Goal: Information Seeking & Learning: Learn about a topic

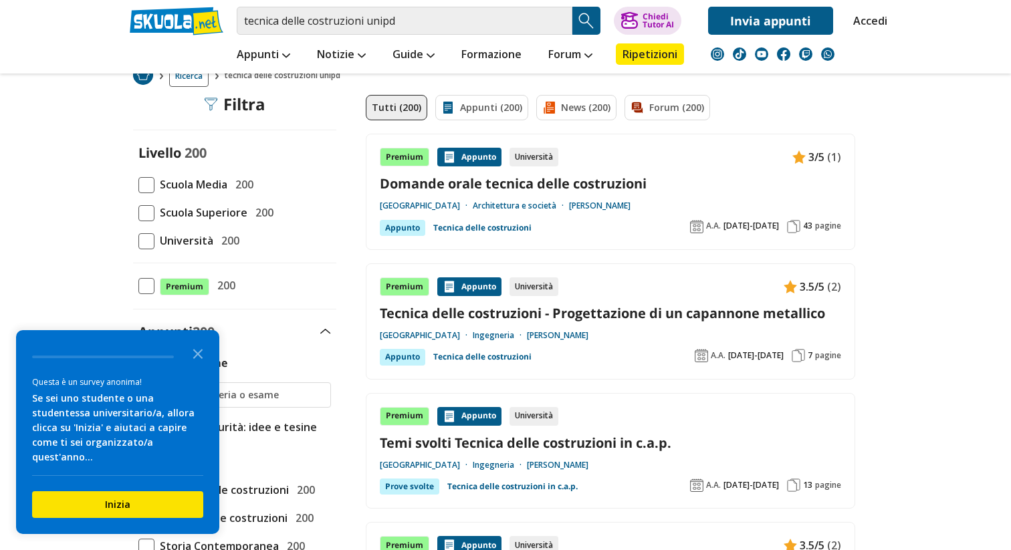
scroll to position [256, 0]
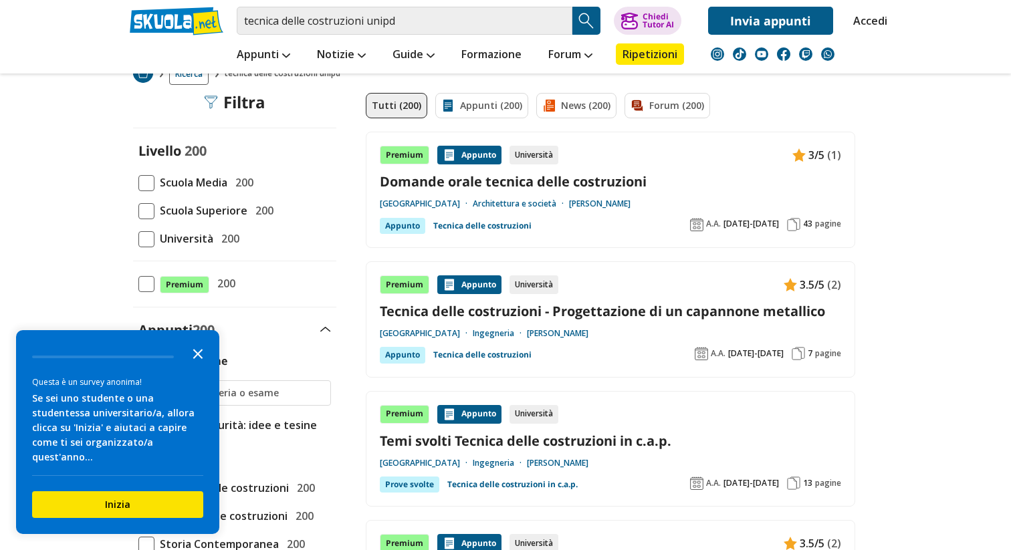
click at [191, 367] on icon "Close the survey" at bounding box center [198, 353] width 27 height 27
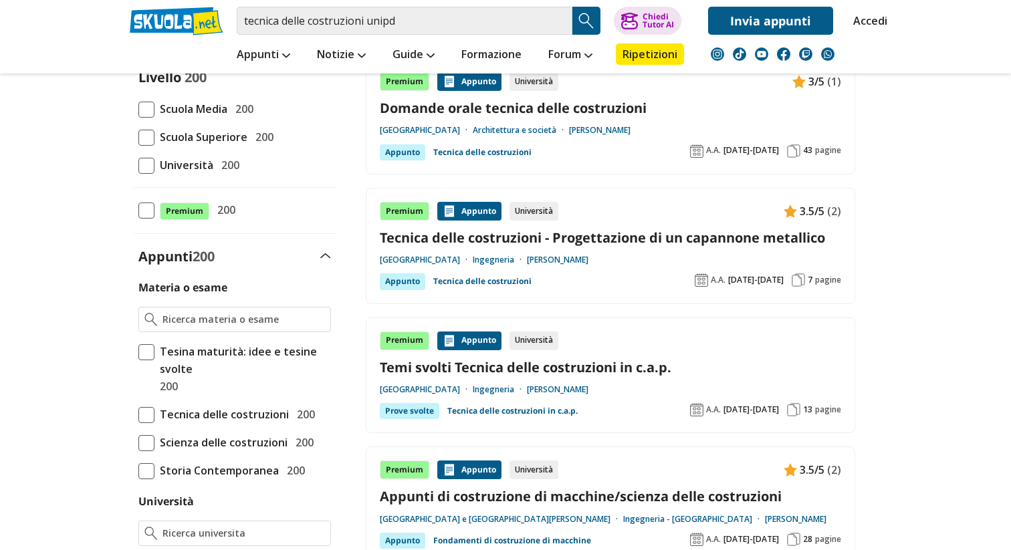
scroll to position [348, 0]
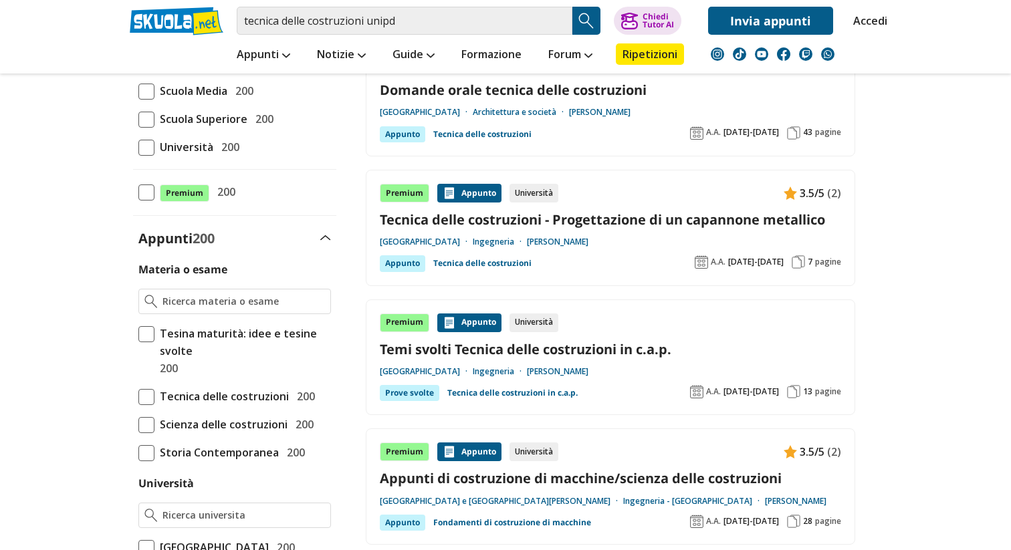
click at [148, 399] on span at bounding box center [146, 397] width 16 height 16
click at [138, 397] on input "Tecnica delle costruzioni 200" at bounding box center [138, 397] width 0 height 0
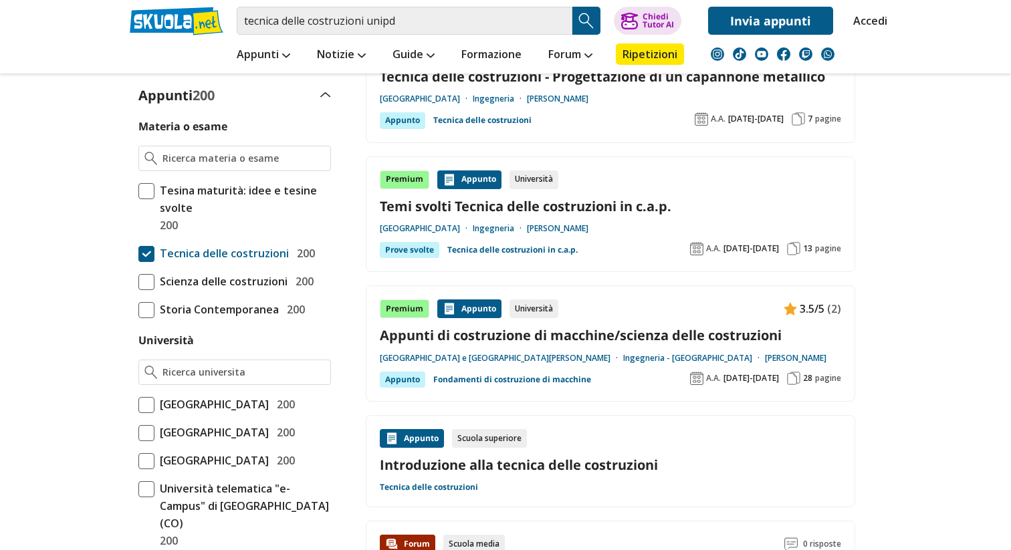
scroll to position [496, 0]
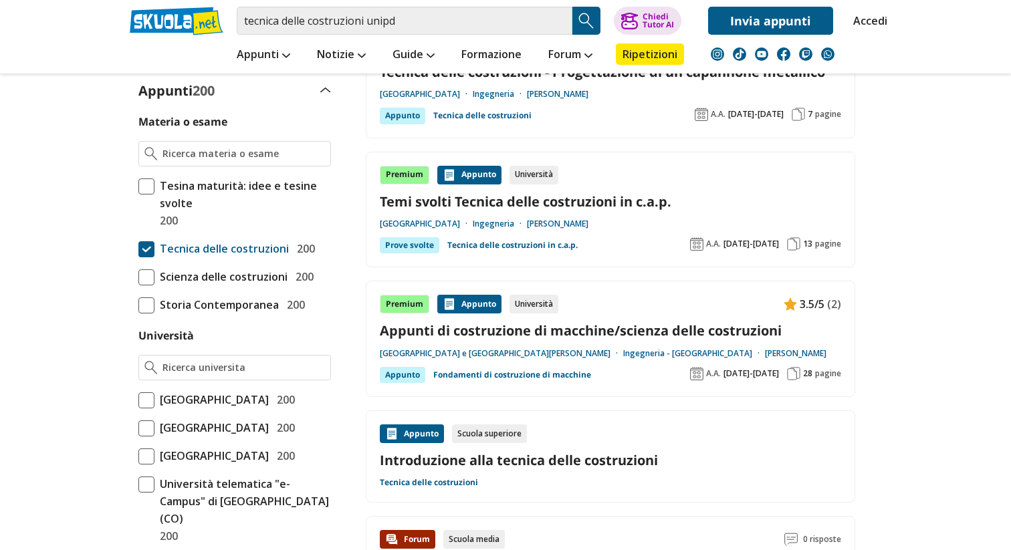
click at [148, 399] on span at bounding box center [146, 401] width 16 height 16
click at [138, 400] on input "Università degli Studi di Padova 200" at bounding box center [138, 400] width 0 height 0
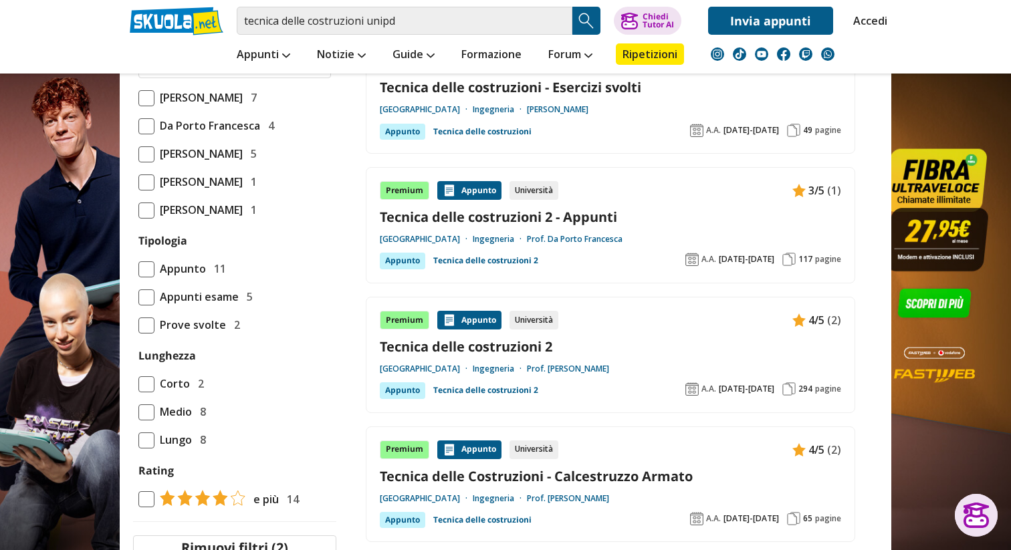
scroll to position [698, 0]
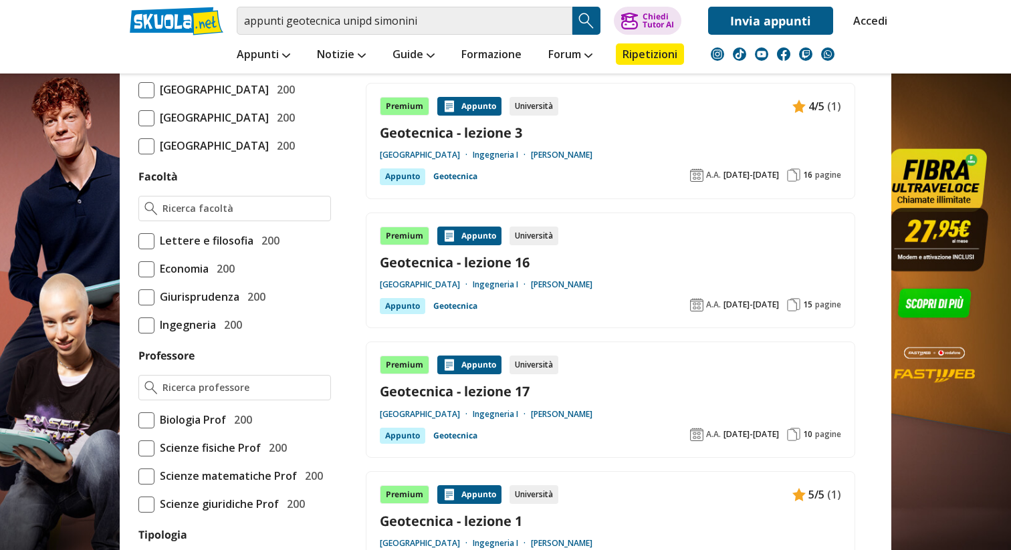
scroll to position [629, 0]
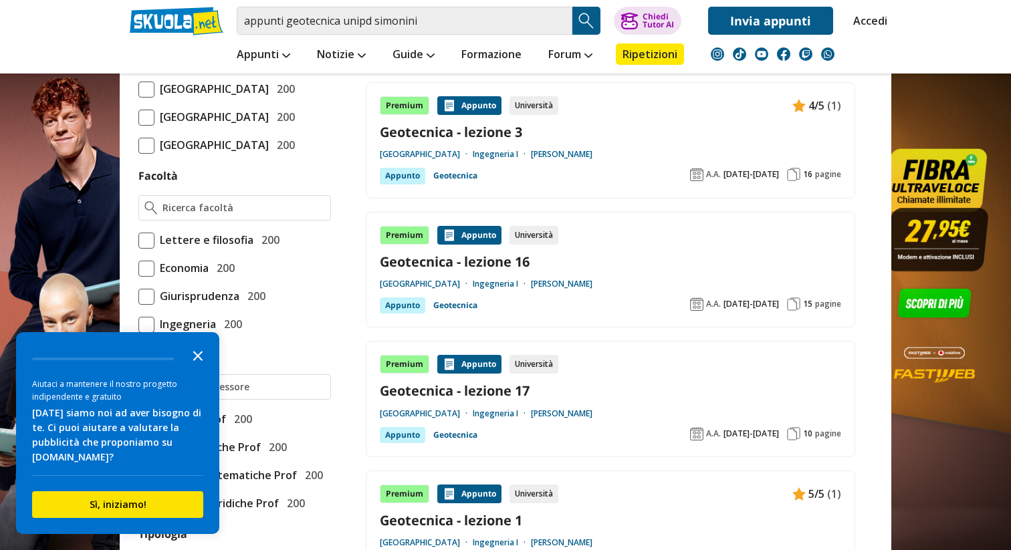
click at [199, 369] on icon "Close the survey" at bounding box center [198, 355] width 27 height 27
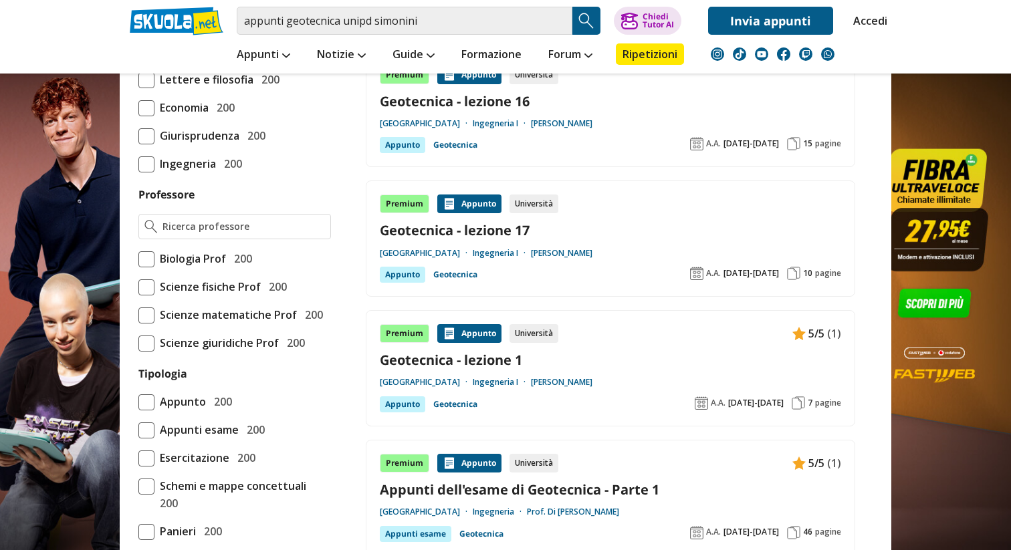
scroll to position [800, 0]
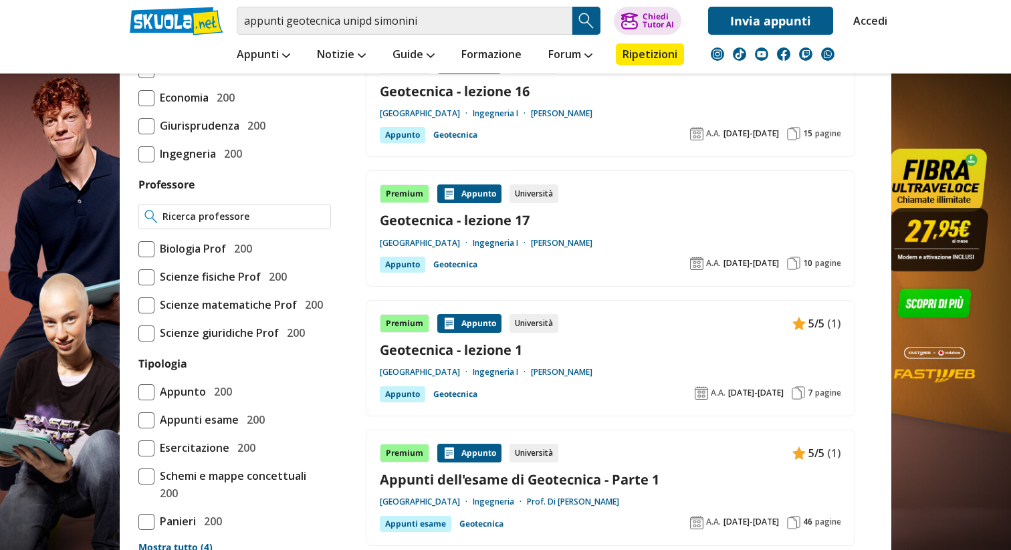
click at [201, 223] on input "Professore" at bounding box center [244, 216] width 163 height 13
click at [177, 330] on strong "Simonini" at bounding box center [166, 328] width 45 height 11
type input "Simonini Paolo"
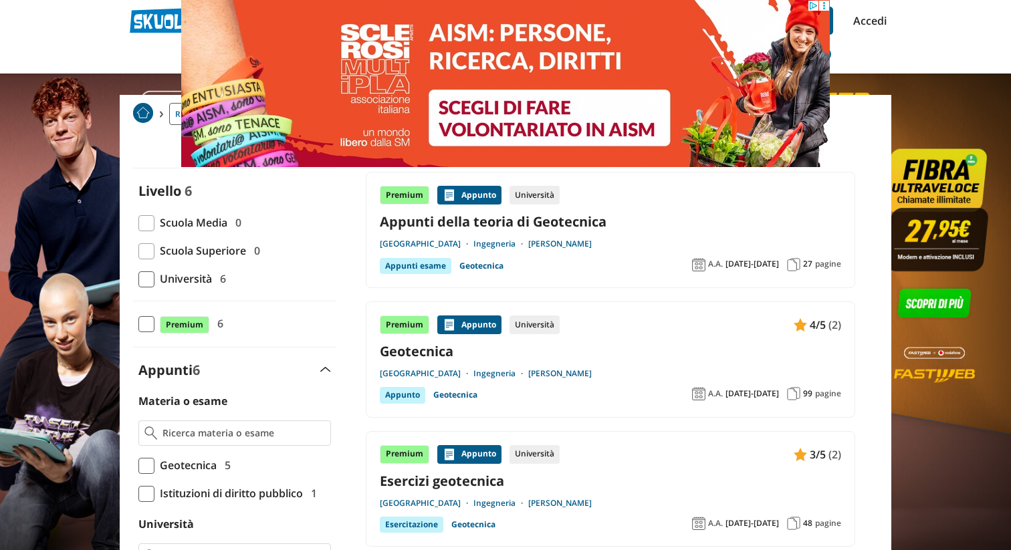
click at [606, 233] on div "Premium Appunto Università Appunti della teoria di Geotecnica Università degli …" at bounding box center [611, 230] width 462 height 88
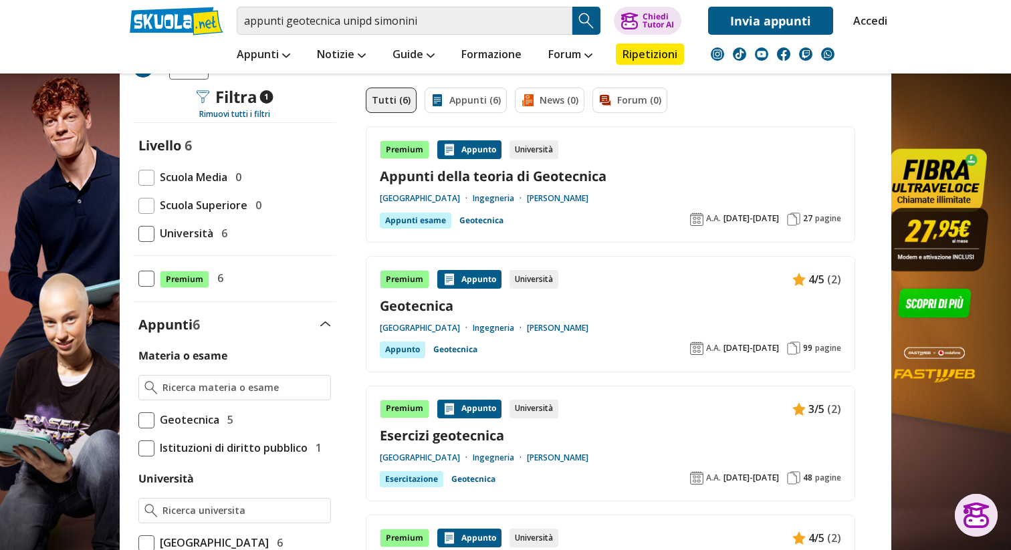
scroll to position [113, 0]
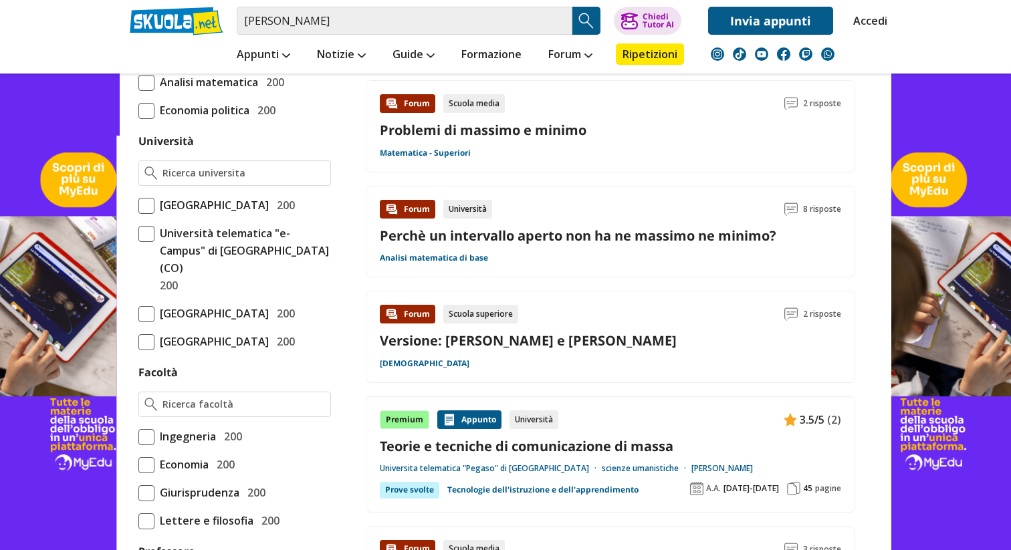
scroll to position [688, 0]
click at [144, 445] on span at bounding box center [146, 437] width 16 height 16
click at [138, 436] on input "Ingegneria 200" at bounding box center [138, 436] width 0 height 0
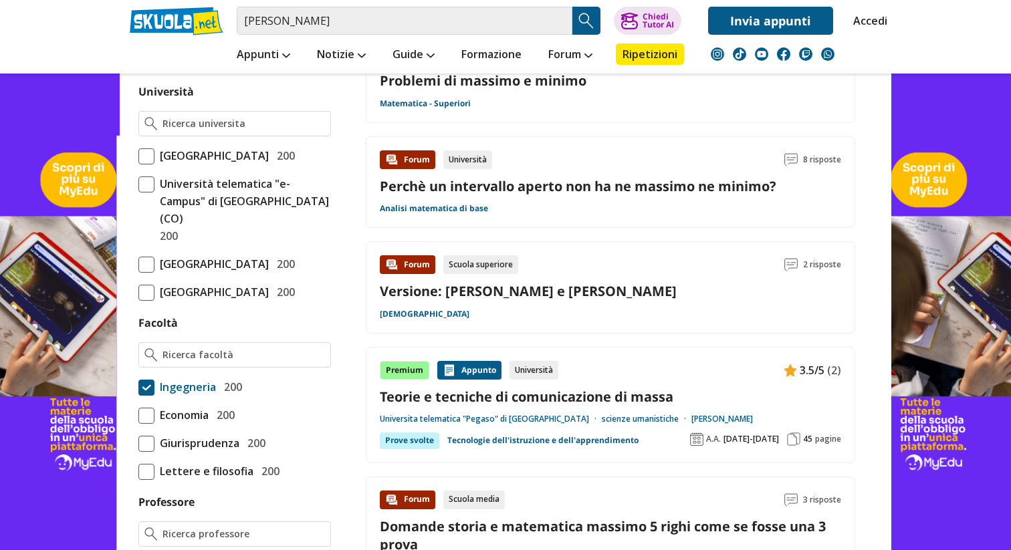
scroll to position [798, 0]
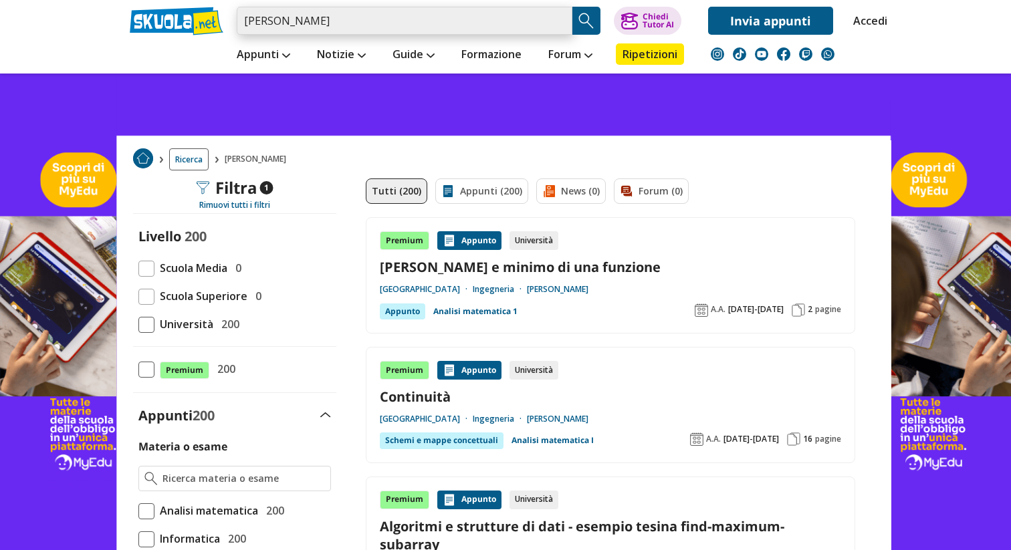
click at [466, 28] on input "massimo fabris" at bounding box center [405, 21] width 336 height 28
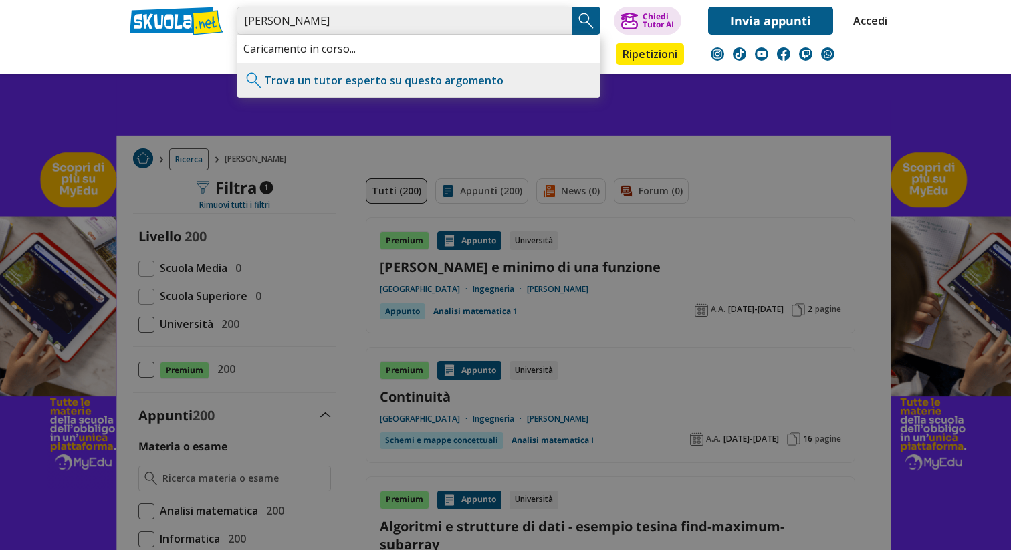
type input "[PERSON_NAME]"
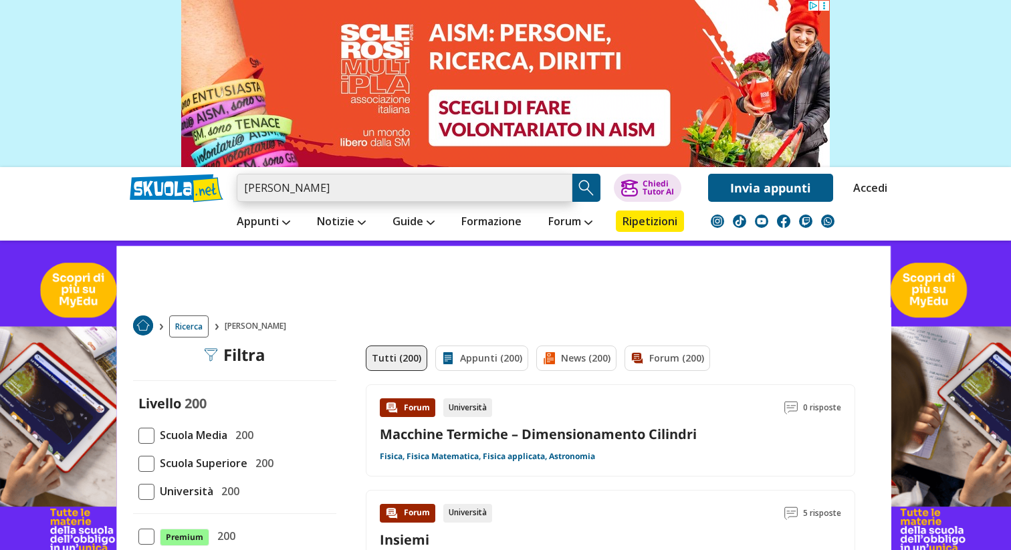
click at [300, 196] on input "[PERSON_NAME]" at bounding box center [405, 188] width 336 height 28
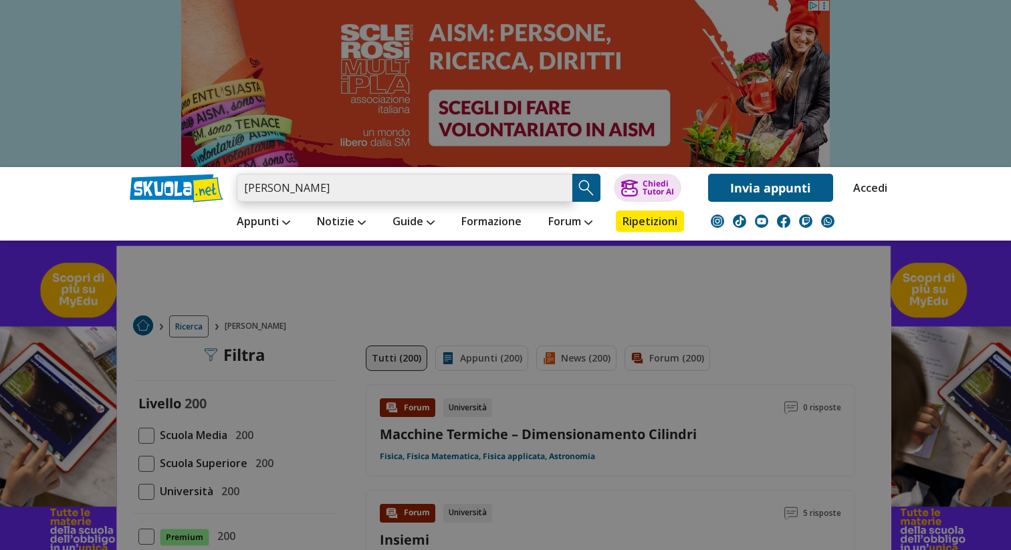
paste input "PROGETTO, ADEGUAMENTO E GESTIONE DELLE INFRASTRUTTURE VIARIE"
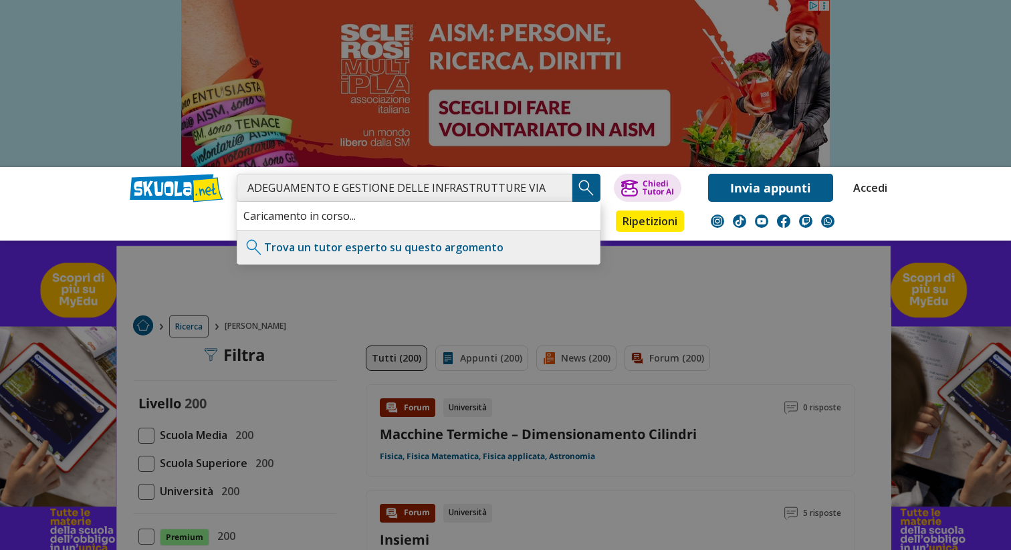
type input "PROGETTO, ADEGUAMENTO E GESTIONE DELLE INFRASTRUTTURE VIARIE"
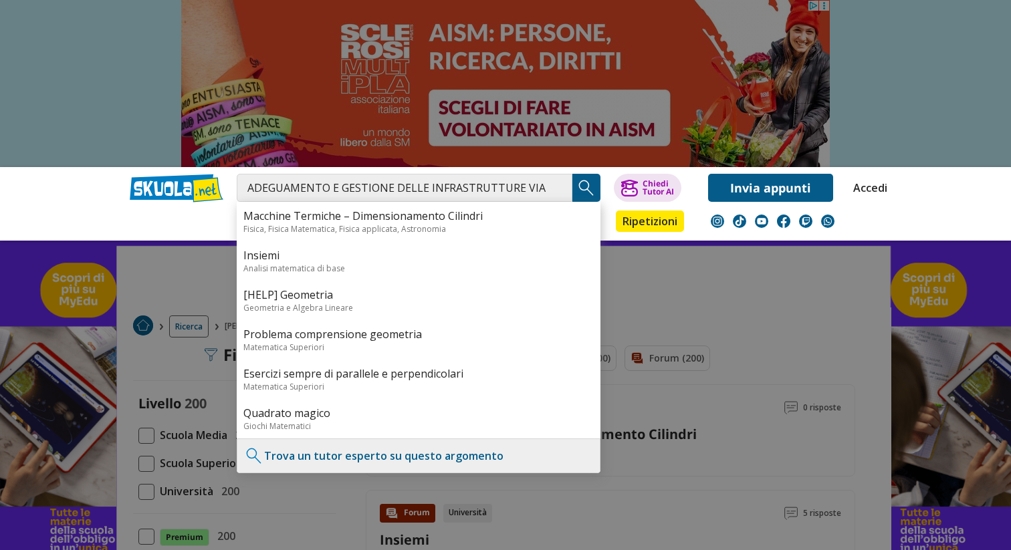
scroll to position [0, 0]
click at [586, 187] on img "Search Button" at bounding box center [587, 188] width 20 height 20
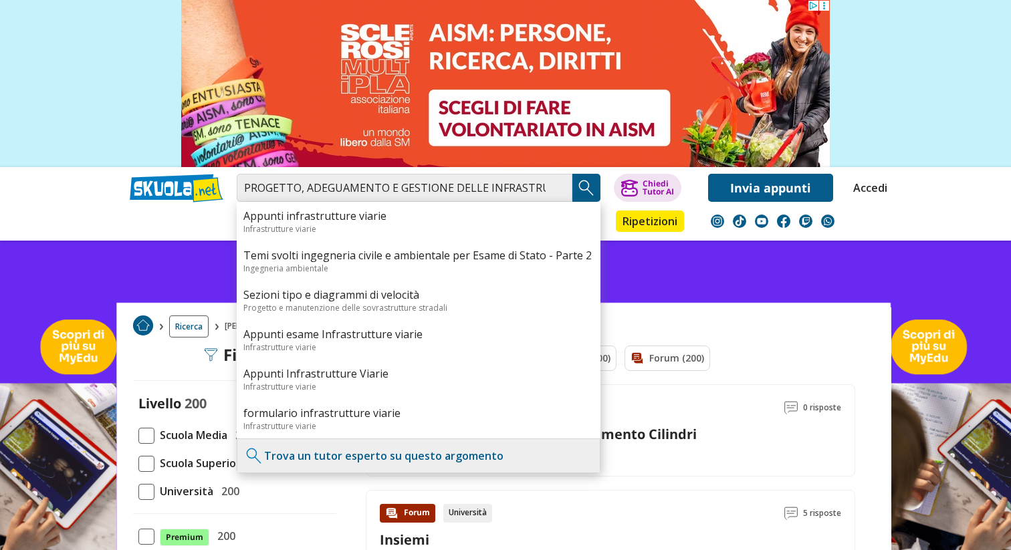
click at [584, 193] on img "Search Button" at bounding box center [587, 188] width 20 height 20
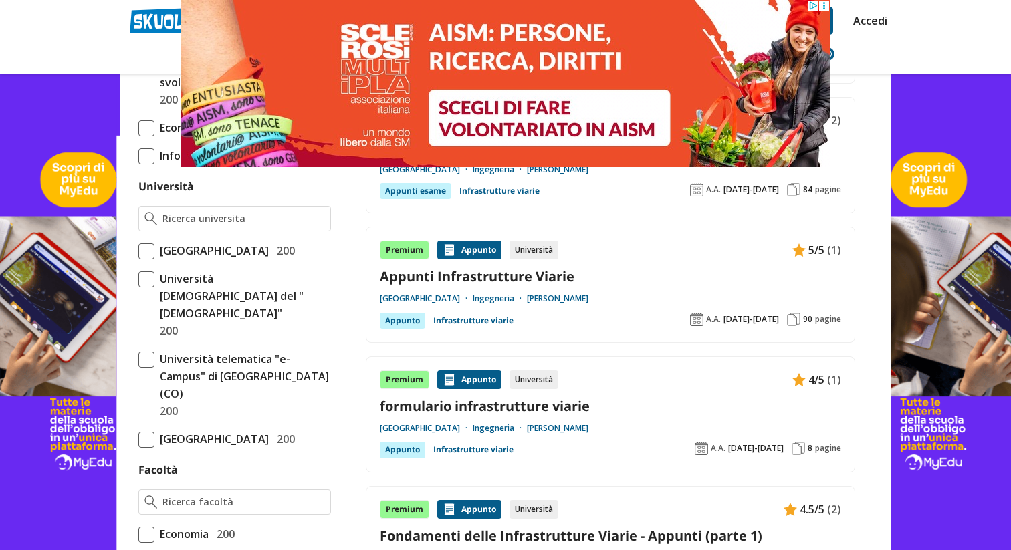
scroll to position [521, 0]
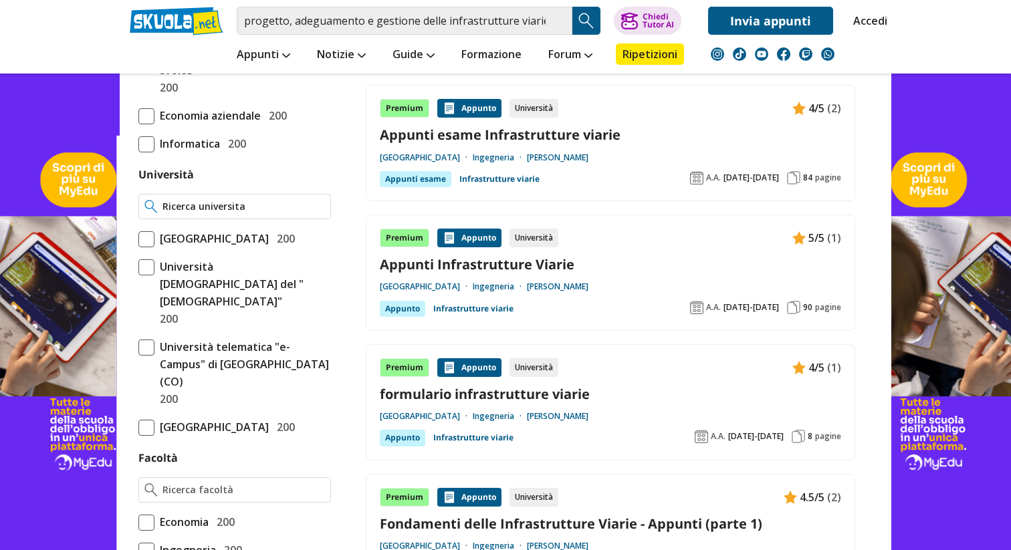
click at [254, 212] on input "Università" at bounding box center [244, 206] width 163 height 13
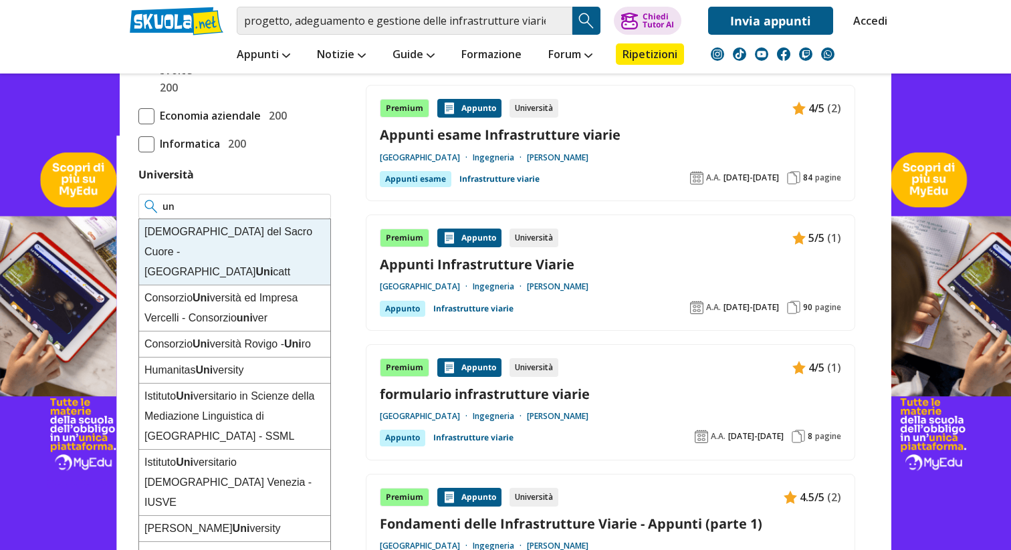
type input "u"
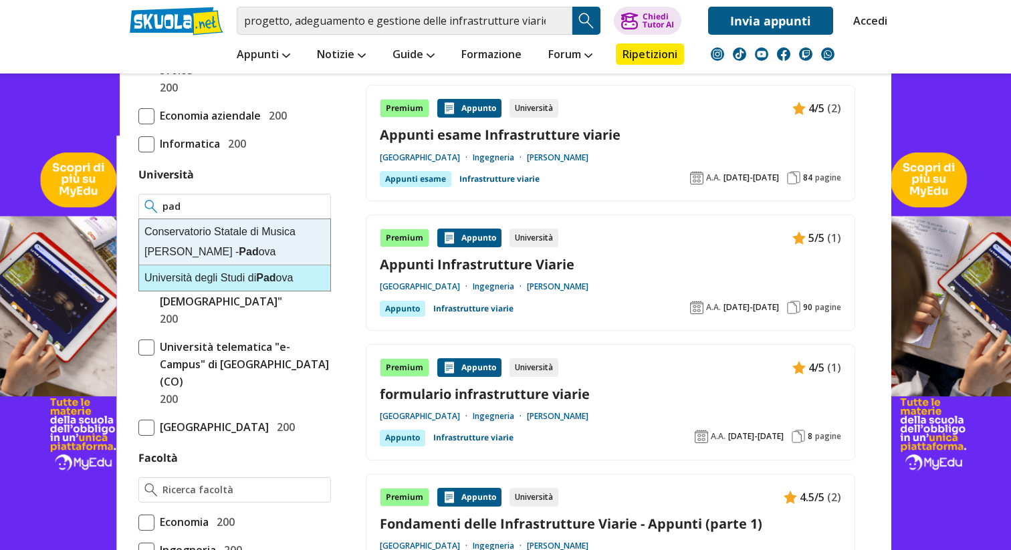
click at [167, 284] on div "Università degli Studi di Pad ova" at bounding box center [234, 278] width 191 height 25
type input "[GEOGRAPHIC_DATA]"
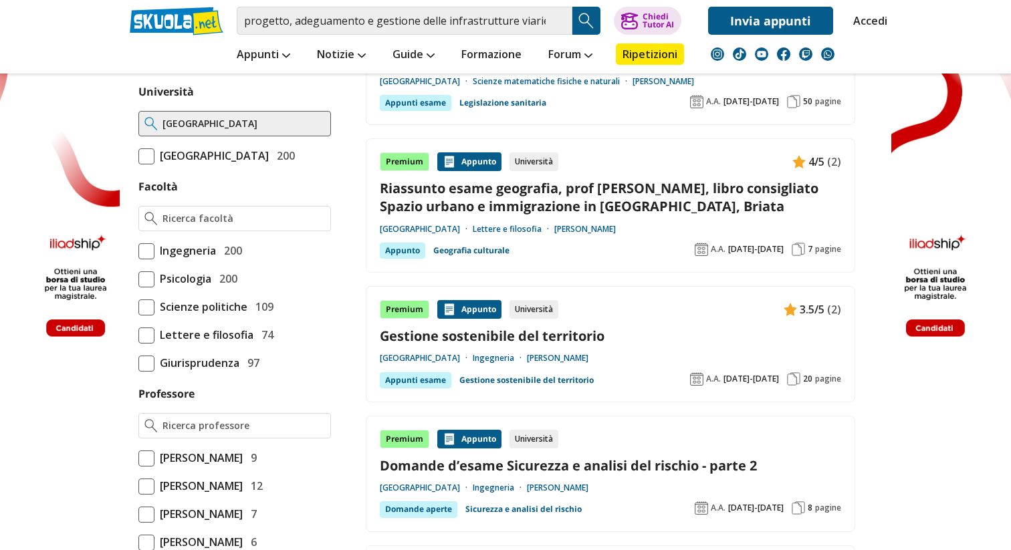
scroll to position [540, 0]
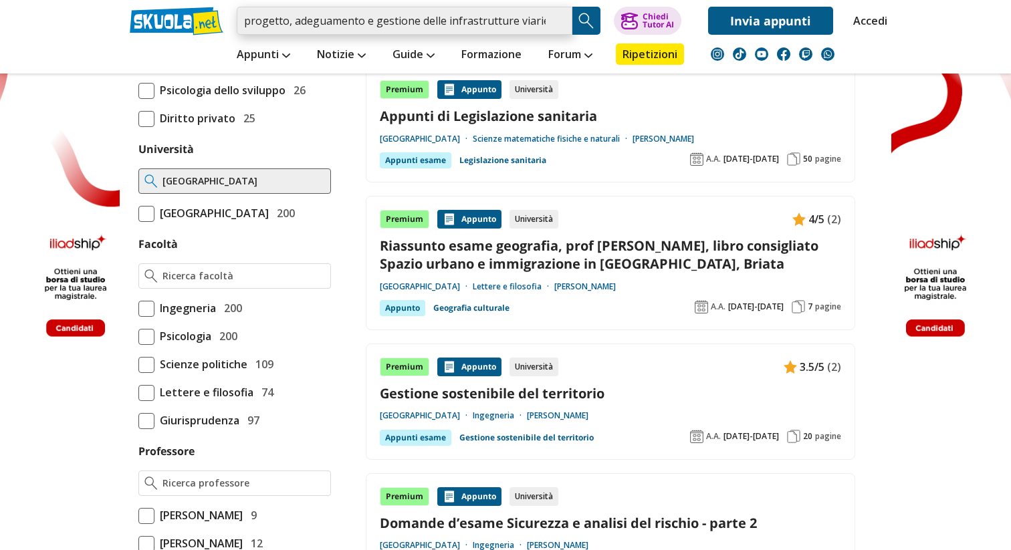
click at [485, 16] on input "progetto, adeguamento e gestione delle infrastrutture viarie" at bounding box center [405, 21] width 336 height 28
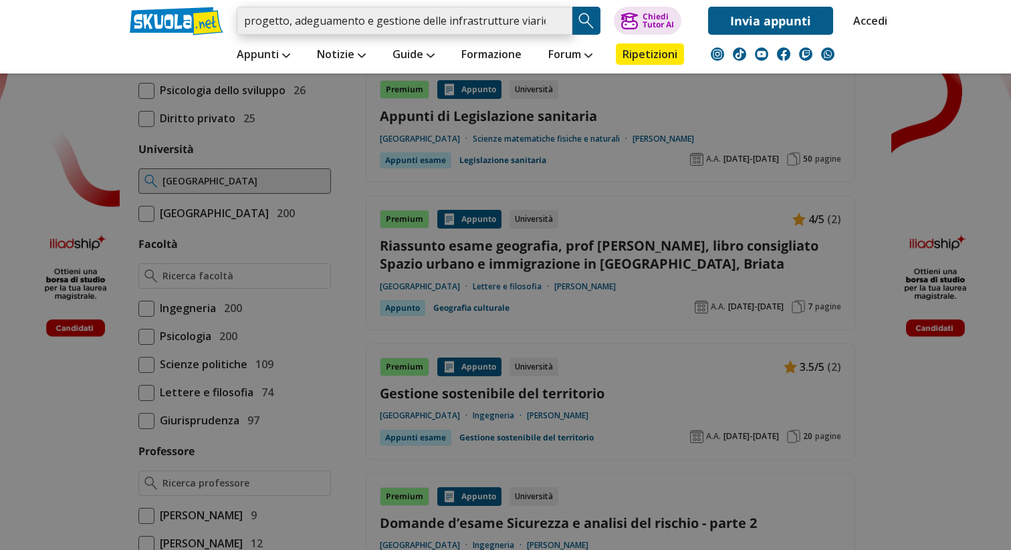
paste input "TEORIA E TECNICA DELLA CIRCOLAZIONE"
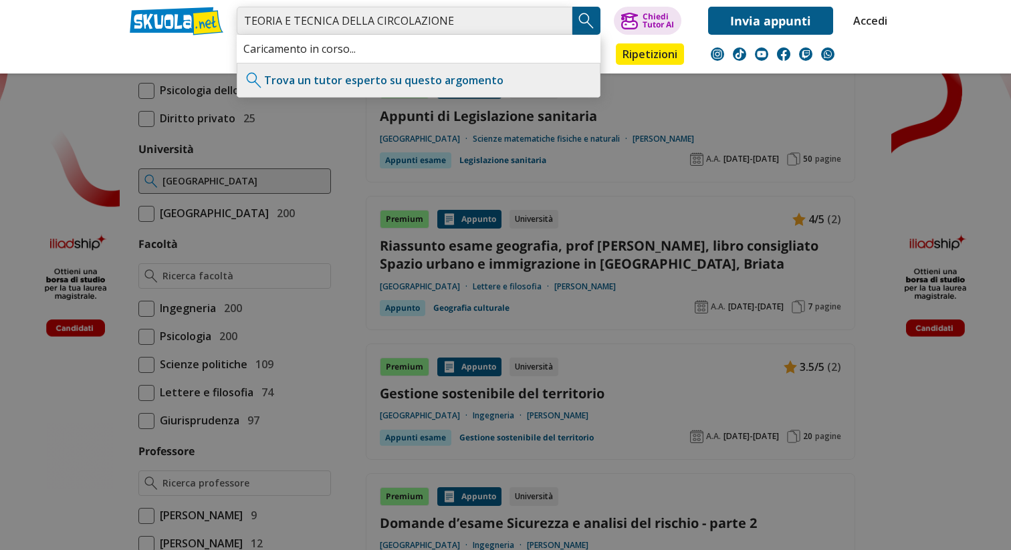
type input "TEORIA E TECNICA DELLA CIRCOLAZIONE"
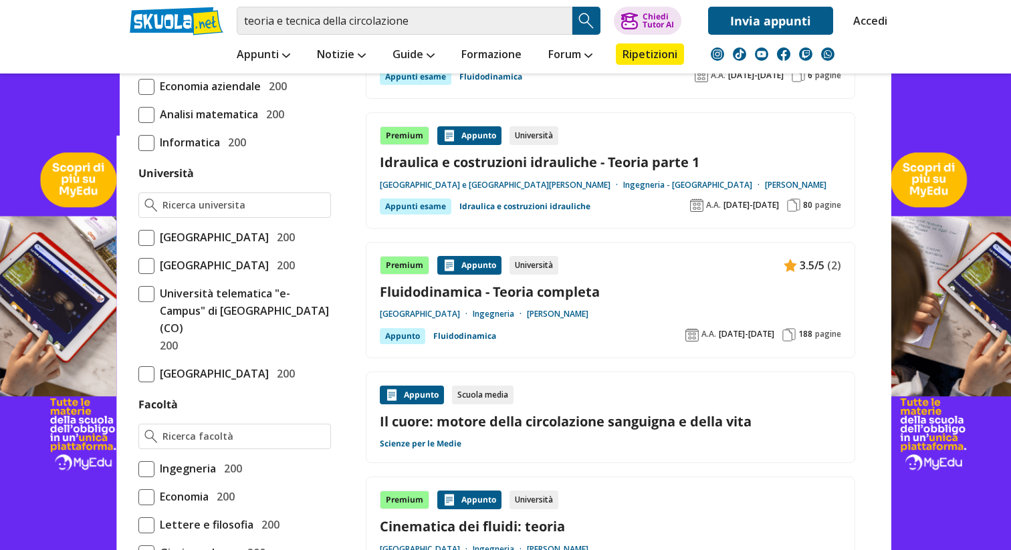
scroll to position [491, 0]
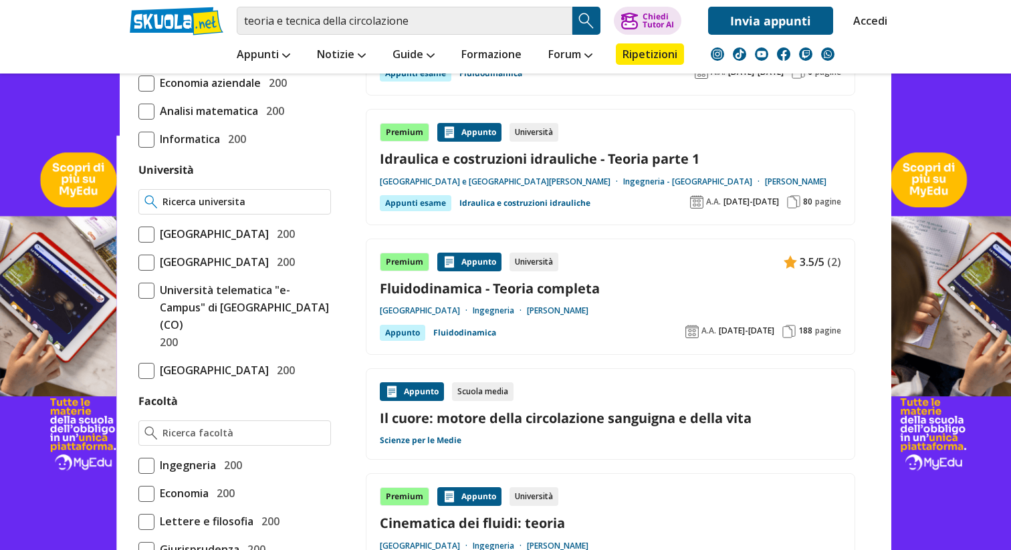
click at [192, 204] on input "Università" at bounding box center [244, 201] width 163 height 13
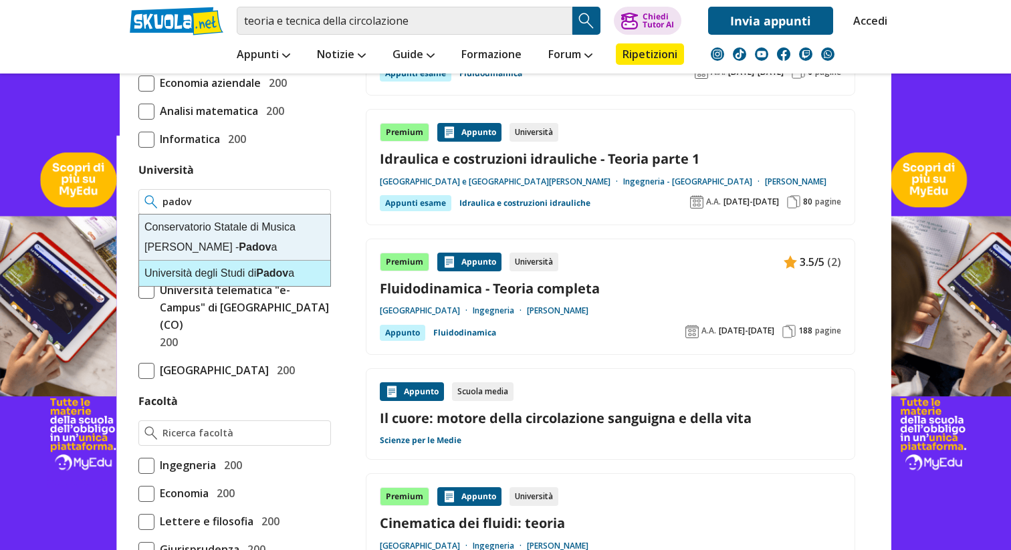
click at [165, 272] on div "Università degli Studi di Padov a" at bounding box center [234, 273] width 191 height 25
type input "[GEOGRAPHIC_DATA]"
